Goal: Register for event/course

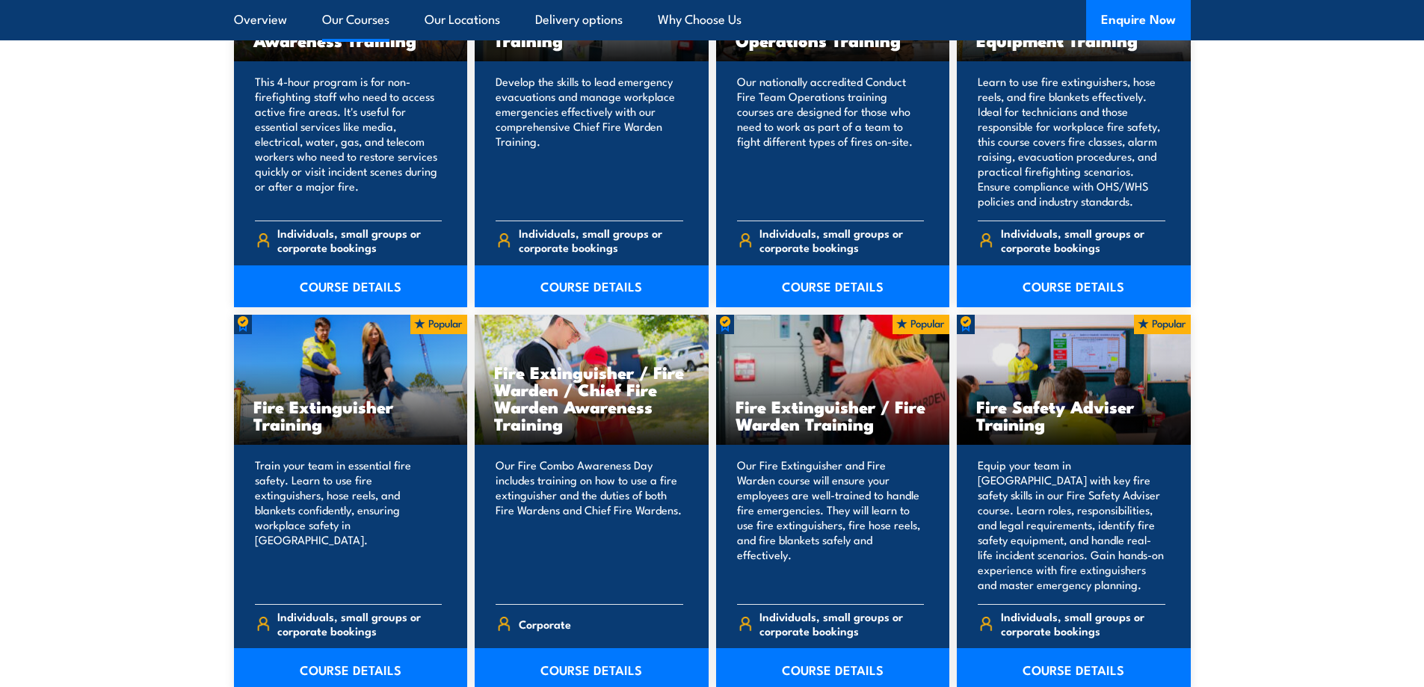
scroll to position [1346, 0]
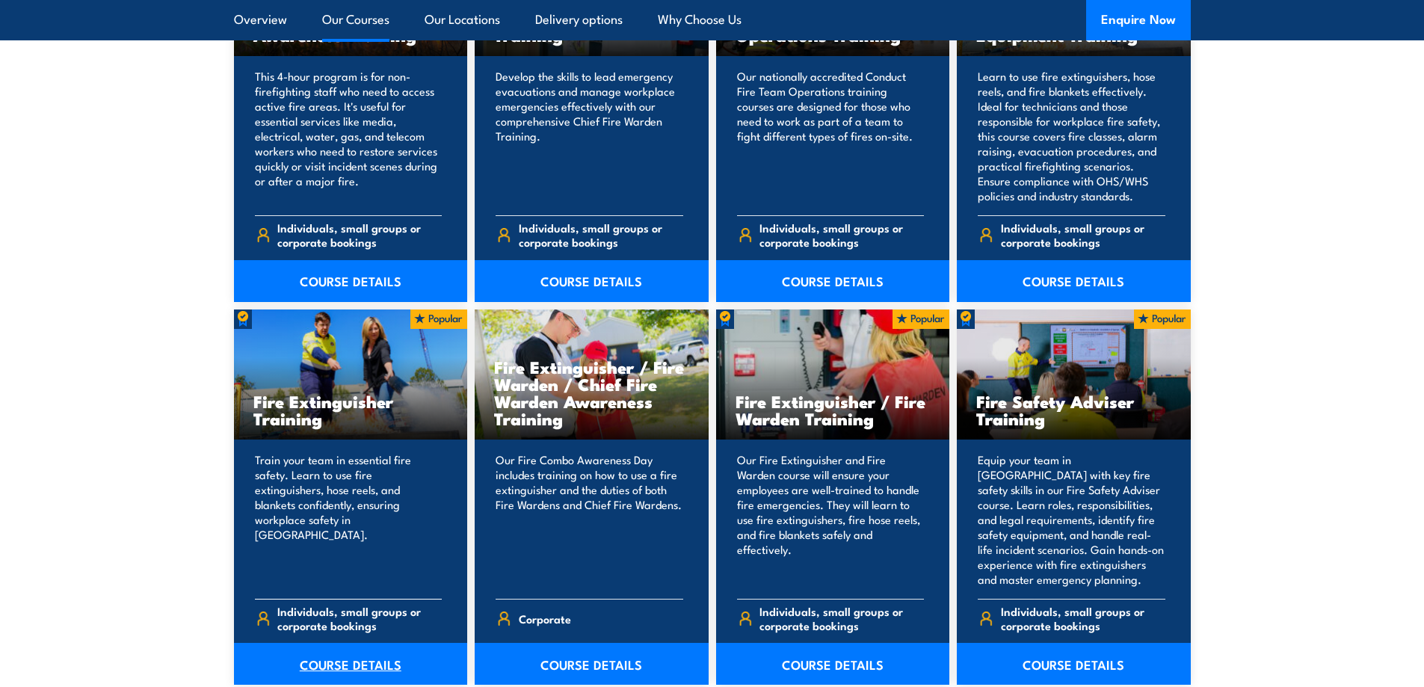
click at [353, 660] on link "COURSE DETAILS" at bounding box center [351, 664] width 234 height 42
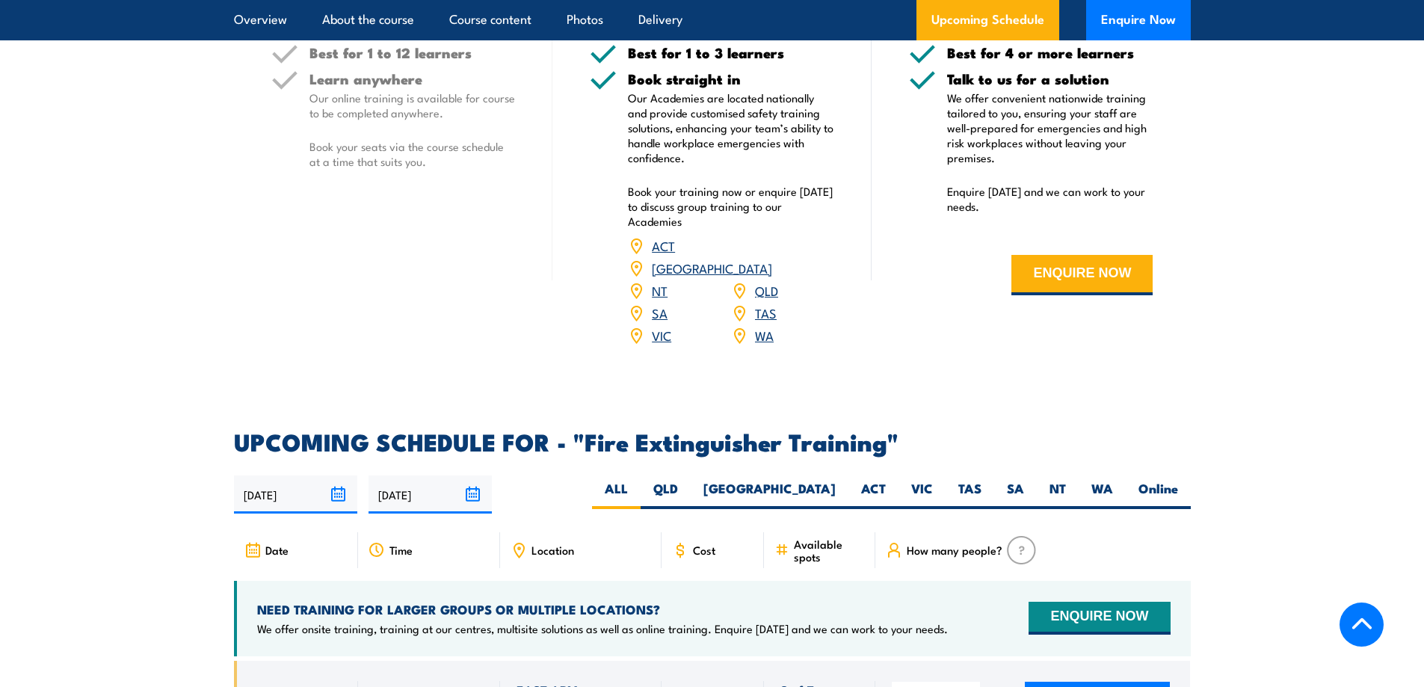
scroll to position [2318, 0]
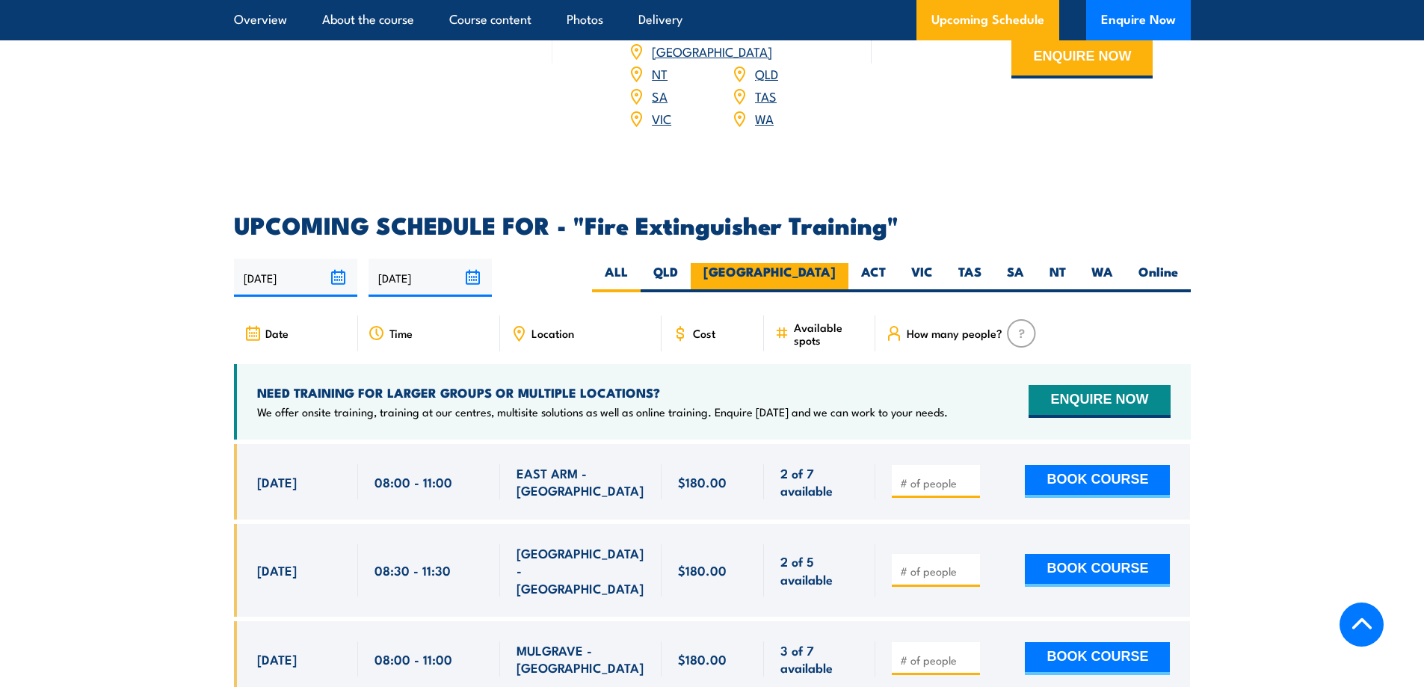
click at [799, 263] on label "[GEOGRAPHIC_DATA]" at bounding box center [770, 277] width 158 height 29
click at [836, 263] on input "[GEOGRAPHIC_DATA]" at bounding box center [841, 268] width 10 height 10
radio input "true"
click at [691, 263] on label "QLD" at bounding box center [666, 277] width 50 height 29
click at [688, 263] on input "QLD" at bounding box center [683, 268] width 10 height 10
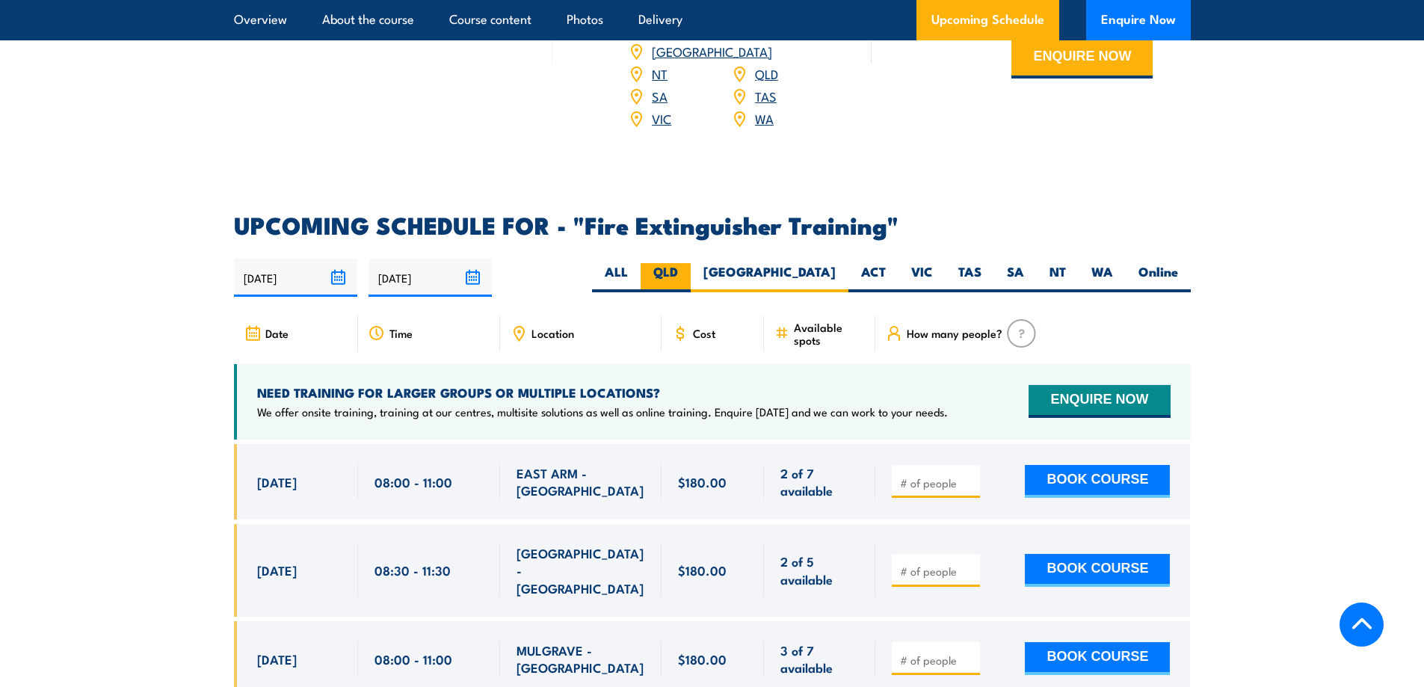
radio input "true"
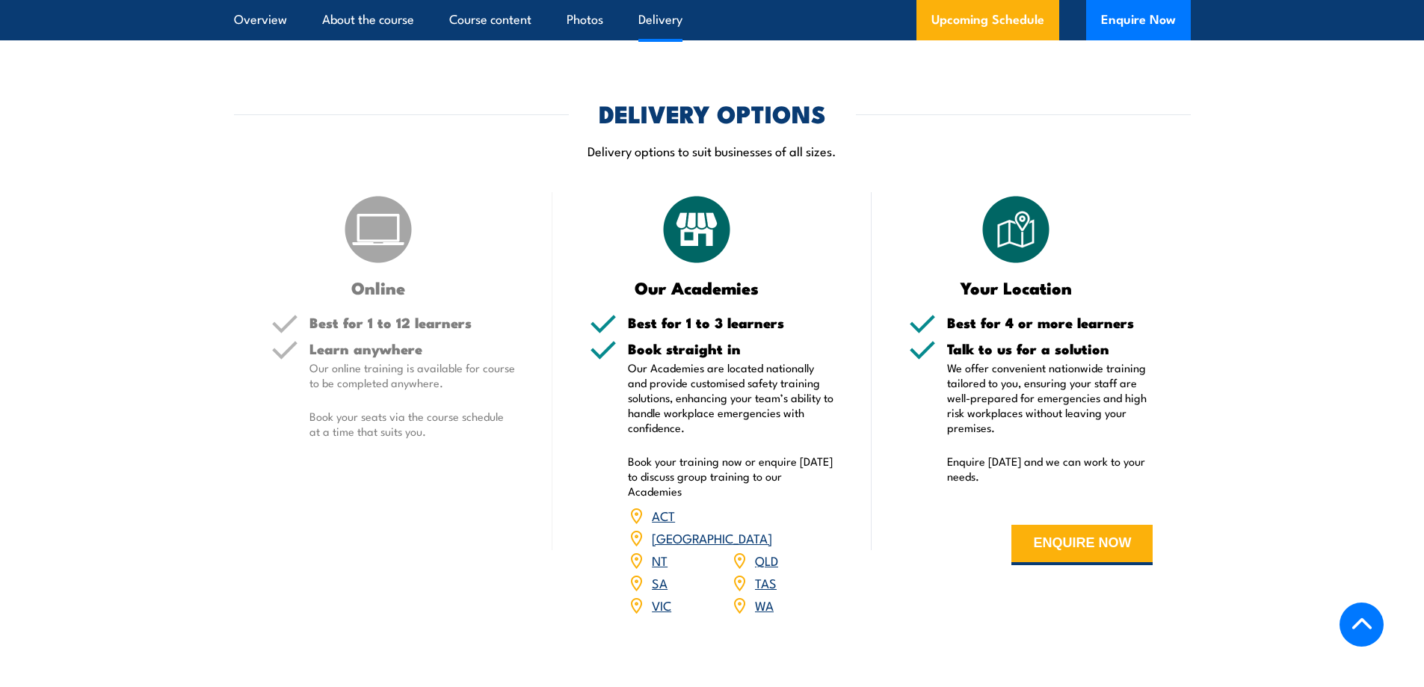
scroll to position [1762, 0]
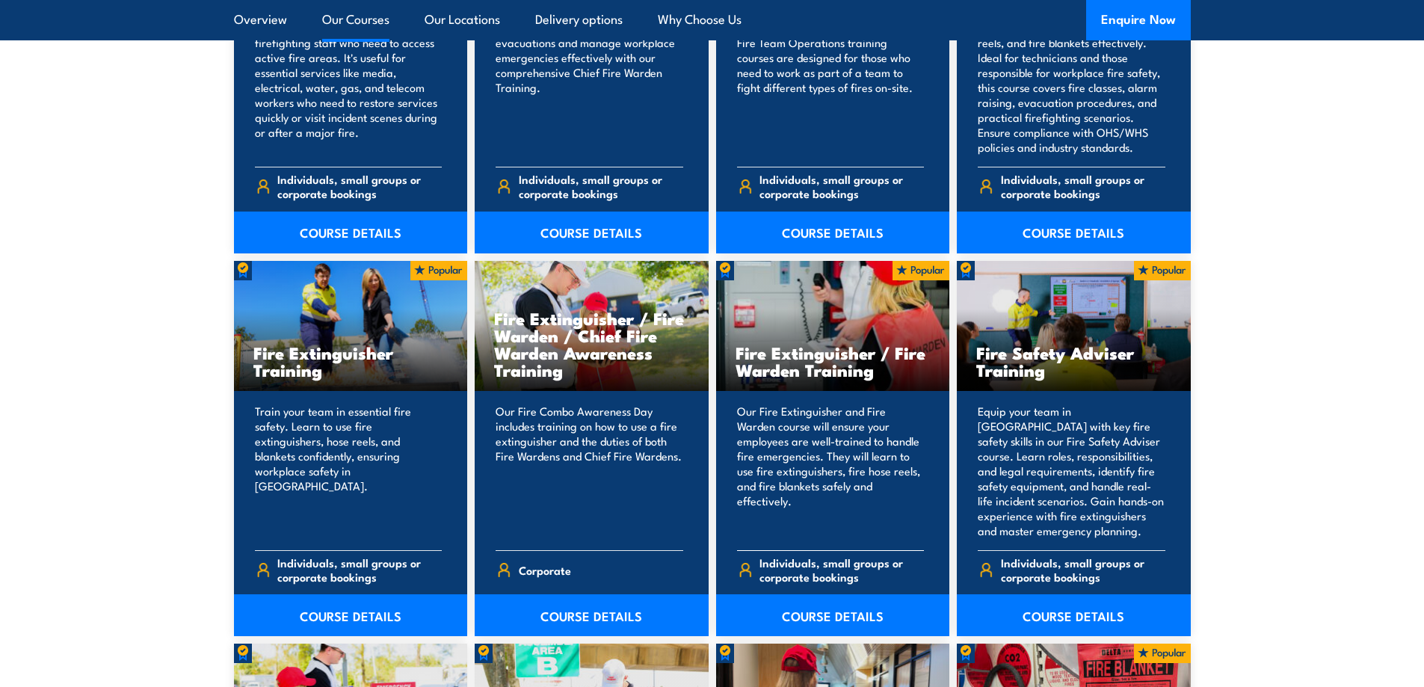
scroll to position [1421, 0]
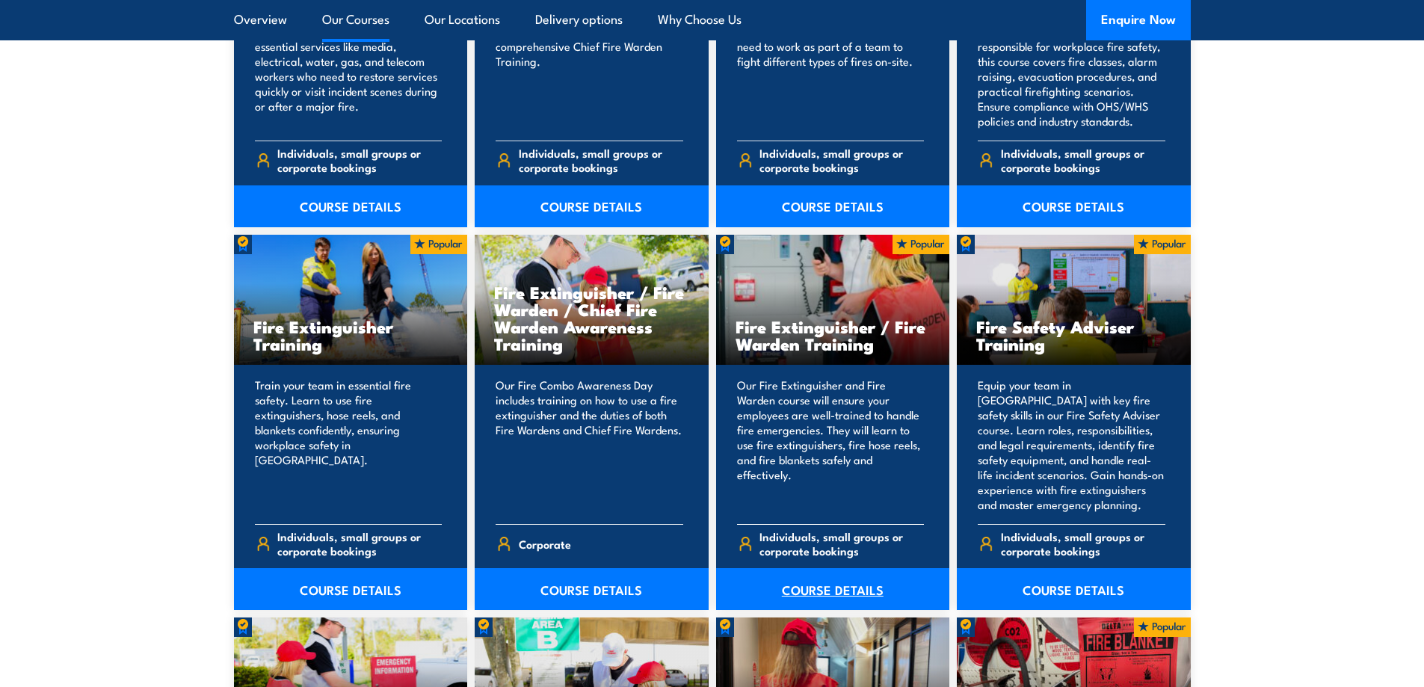
click at [824, 591] on link "COURSE DETAILS" at bounding box center [833, 589] width 234 height 42
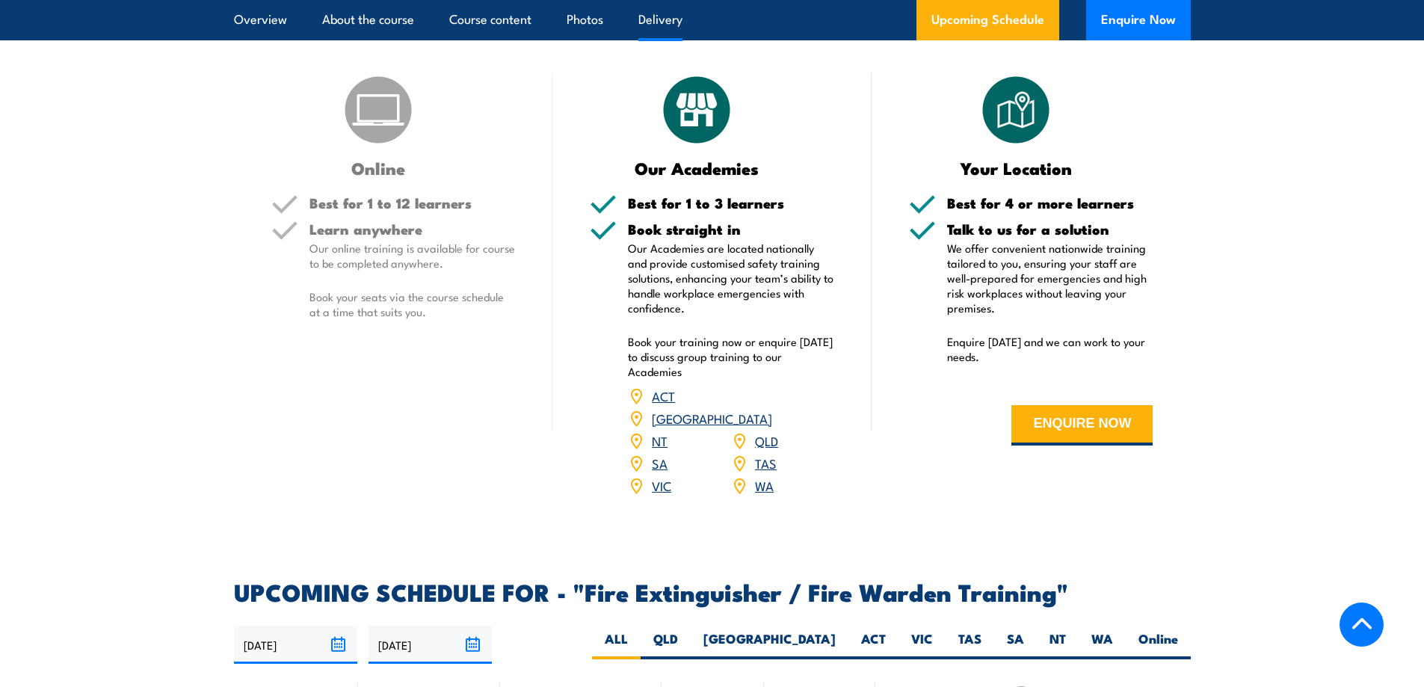
scroll to position [2093, 0]
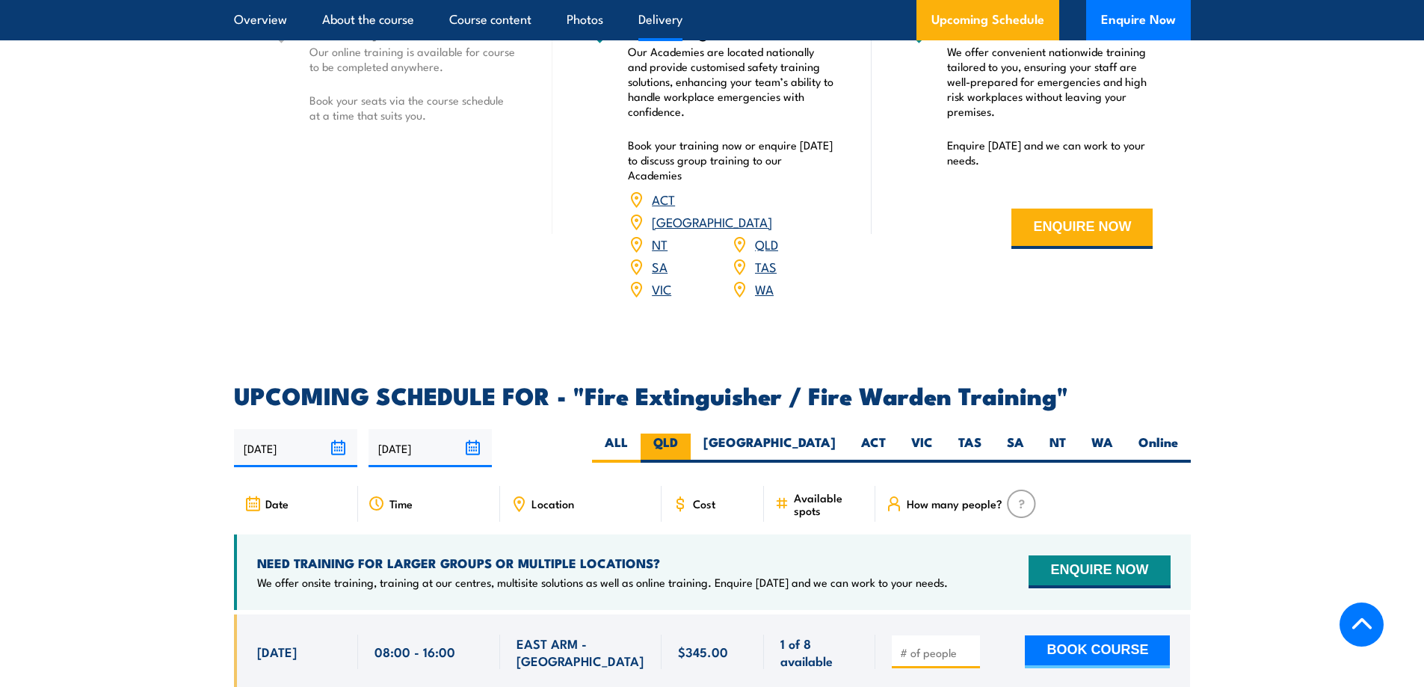
click at [691, 434] on label "QLD" at bounding box center [666, 448] width 50 height 29
click at [688, 434] on input "QLD" at bounding box center [683, 439] width 10 height 10
radio input "true"
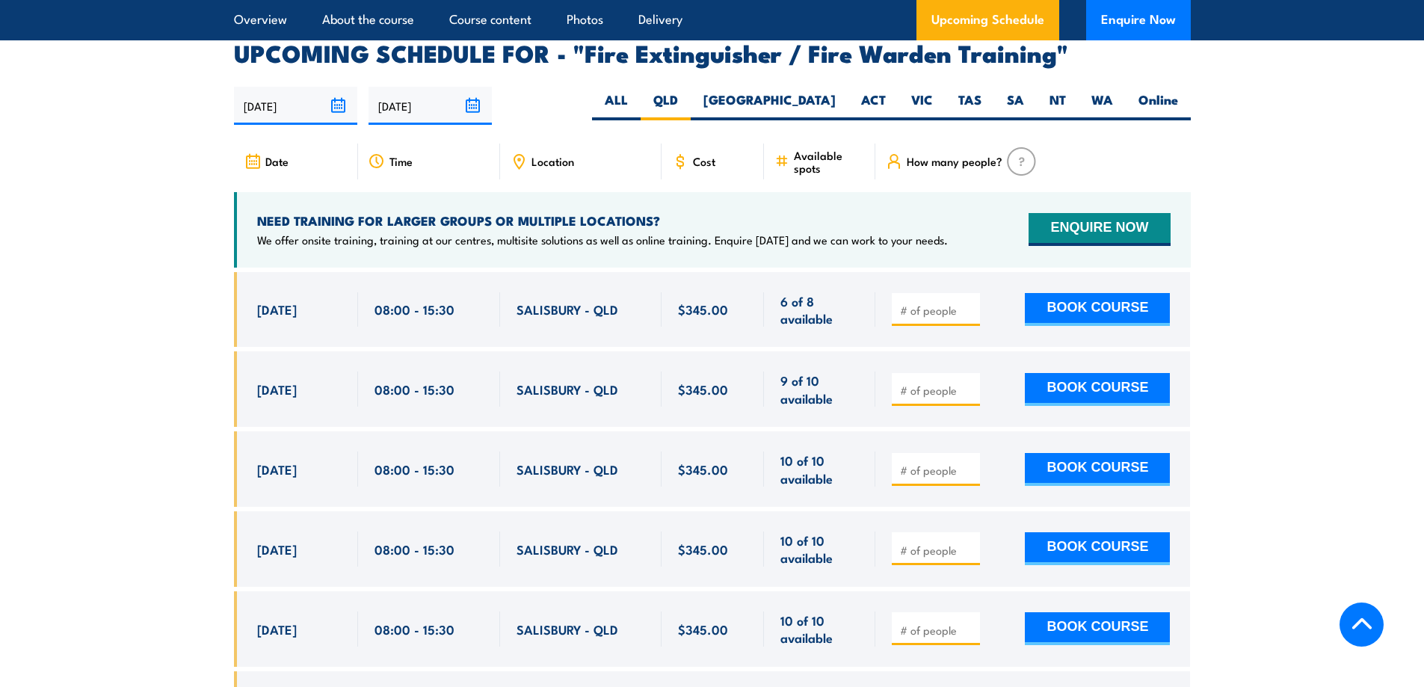
scroll to position [2455, 0]
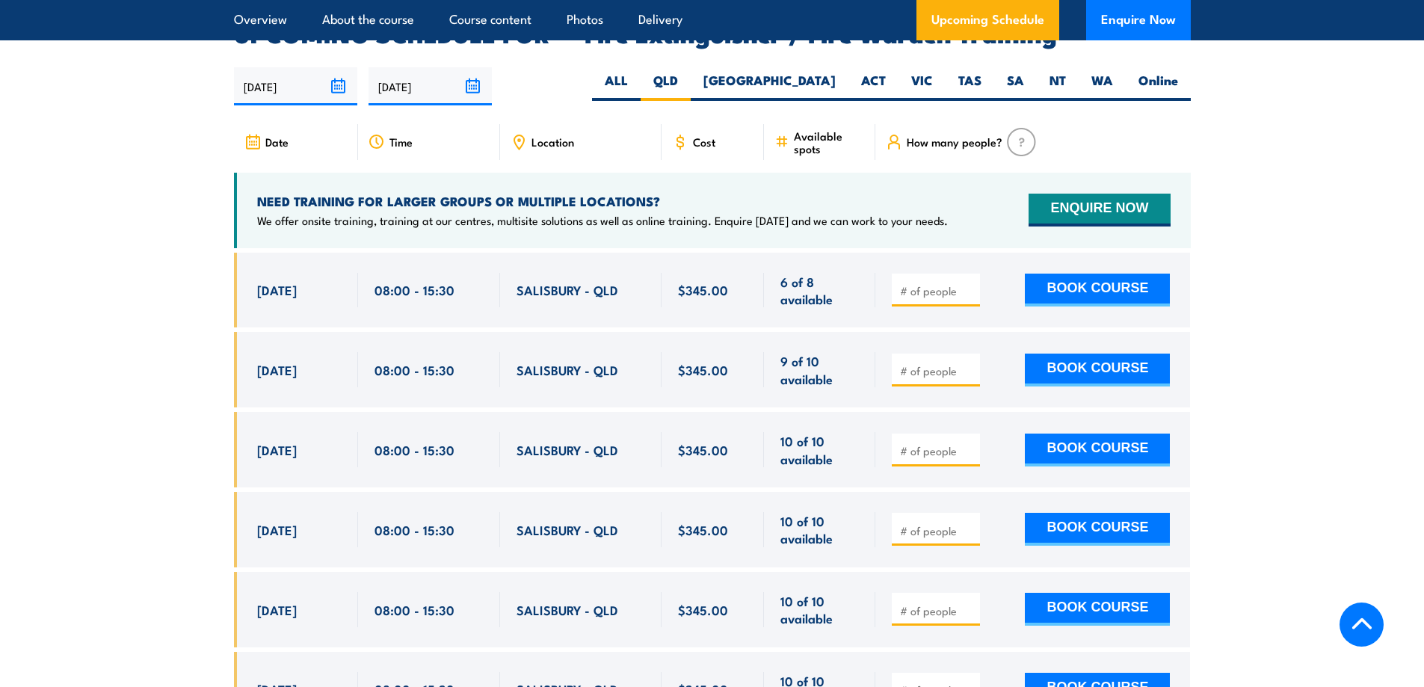
click at [1346, 194] on section "UPCOMING SCHEDULE FOR - "Fire Extinguisher / Fire Warden Training" [DATE] [DATE]" at bounding box center [712, 385] width 1424 height 727
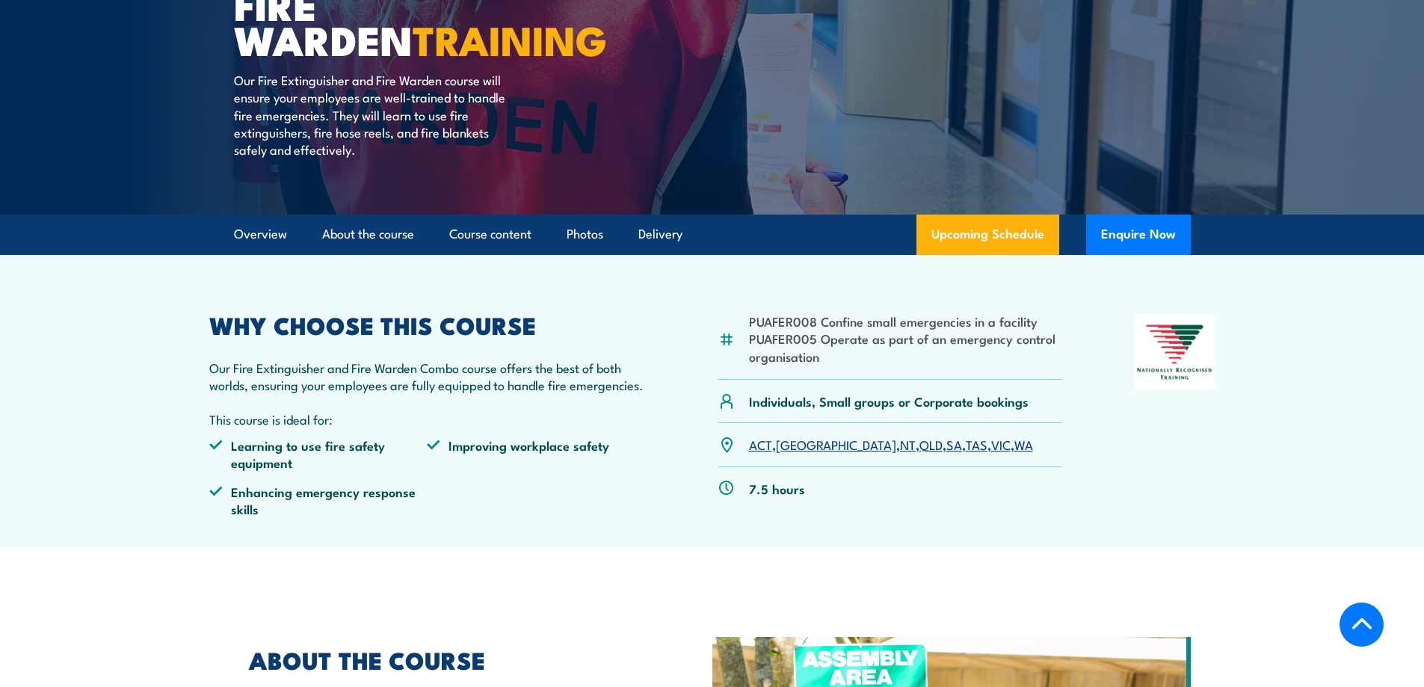
scroll to position [212, 0]
